Goal: Information Seeking & Learning: Learn about a topic

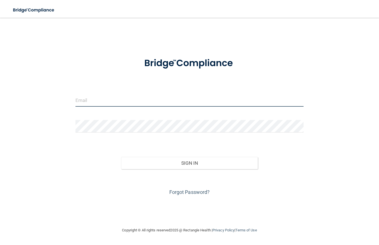
type input "[EMAIL_ADDRESS][DOMAIN_NAME]"
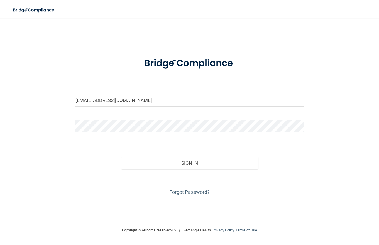
click at [189, 163] on button "Sign In" at bounding box center [189, 163] width 137 height 12
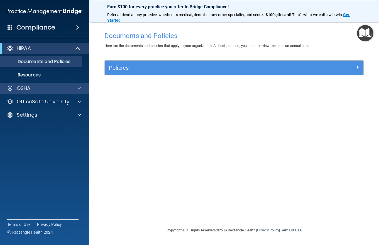
click at [51, 88] on div "OSHA" at bounding box center [37, 88] width 69 height 7
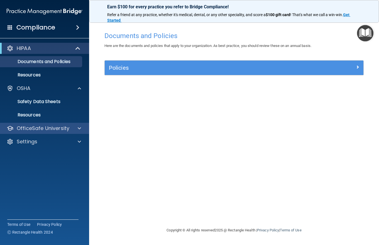
click at [61, 127] on p "OfficeSafe University" at bounding box center [43, 128] width 53 height 7
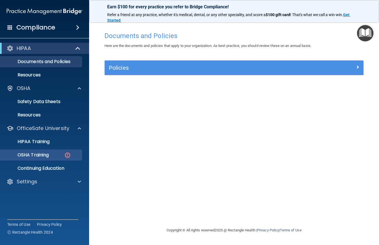
click at [45, 156] on p "OSHA Training" at bounding box center [26, 156] width 45 height 6
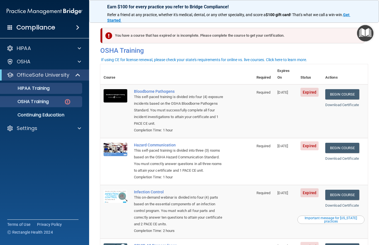
click at [53, 88] on div "HIPAA Training" at bounding box center [42, 89] width 76 height 6
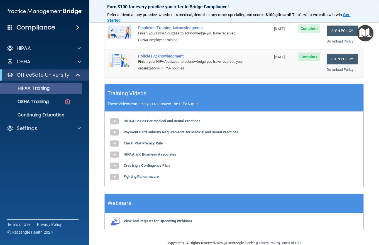
scroll to position [189, 0]
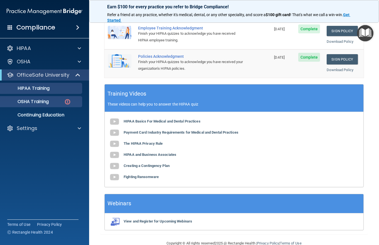
click at [29, 100] on p "OSHA Training" at bounding box center [26, 102] width 45 height 6
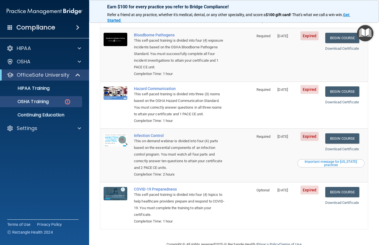
scroll to position [56, 0]
click at [340, 33] on link "Begin Course" at bounding box center [342, 38] width 34 height 10
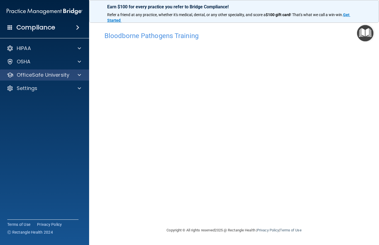
click at [65, 77] on p "OfficeSafe University" at bounding box center [43, 75] width 53 height 7
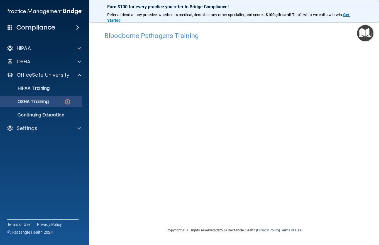
click at [51, 101] on div "OSHA Training" at bounding box center [42, 102] width 76 height 6
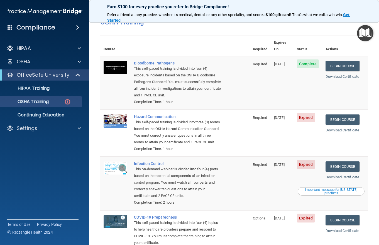
scroll to position [28, 0]
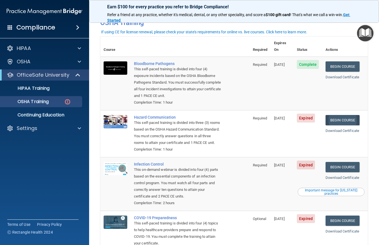
click at [358, 115] on link "Begin Course" at bounding box center [342, 120] width 34 height 10
click at [345, 115] on link "Begin Course" at bounding box center [342, 120] width 34 height 10
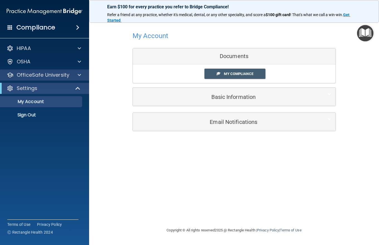
click at [54, 76] on p "OfficeSafe University" at bounding box center [43, 75] width 53 height 7
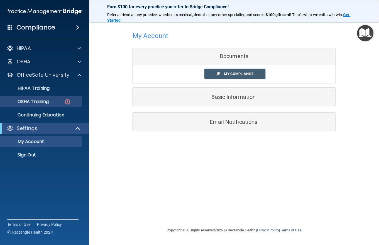
click at [40, 103] on p "OSHA Training" at bounding box center [26, 102] width 45 height 6
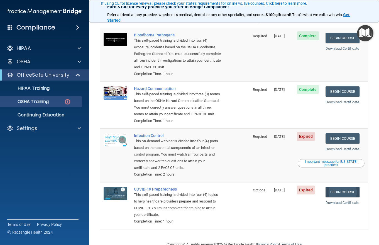
scroll to position [56, 0]
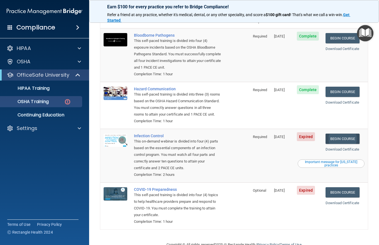
click at [344, 134] on link "Begin Course" at bounding box center [342, 139] width 34 height 10
click at [341, 134] on link "Begin Course" at bounding box center [342, 139] width 34 height 10
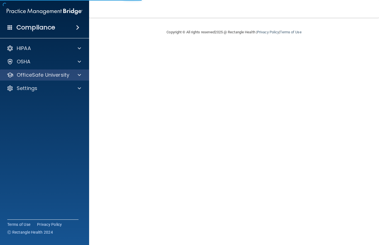
click at [58, 75] on p "OfficeSafe University" at bounding box center [43, 75] width 53 height 7
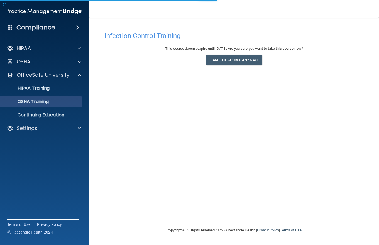
click at [49, 103] on p "OSHA Training" at bounding box center [26, 102] width 45 height 6
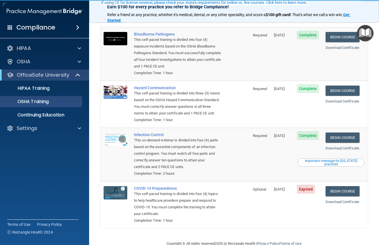
scroll to position [41, 0]
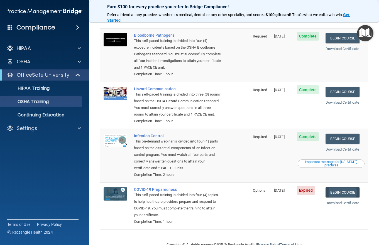
click at [354, 188] on link "Begin Course" at bounding box center [342, 193] width 34 height 10
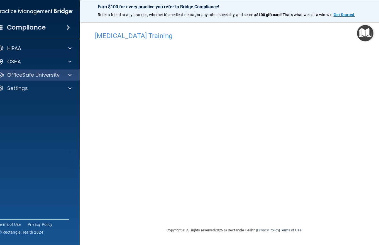
click at [45, 77] on p "OfficeSafe University" at bounding box center [33, 75] width 53 height 7
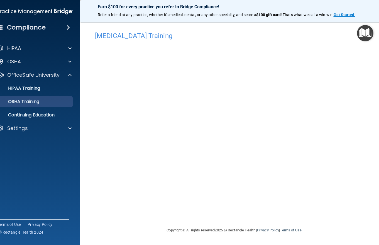
click at [39, 102] on p "OSHA Training" at bounding box center [16, 102] width 45 height 6
